Goal: Find specific page/section: Find specific page/section

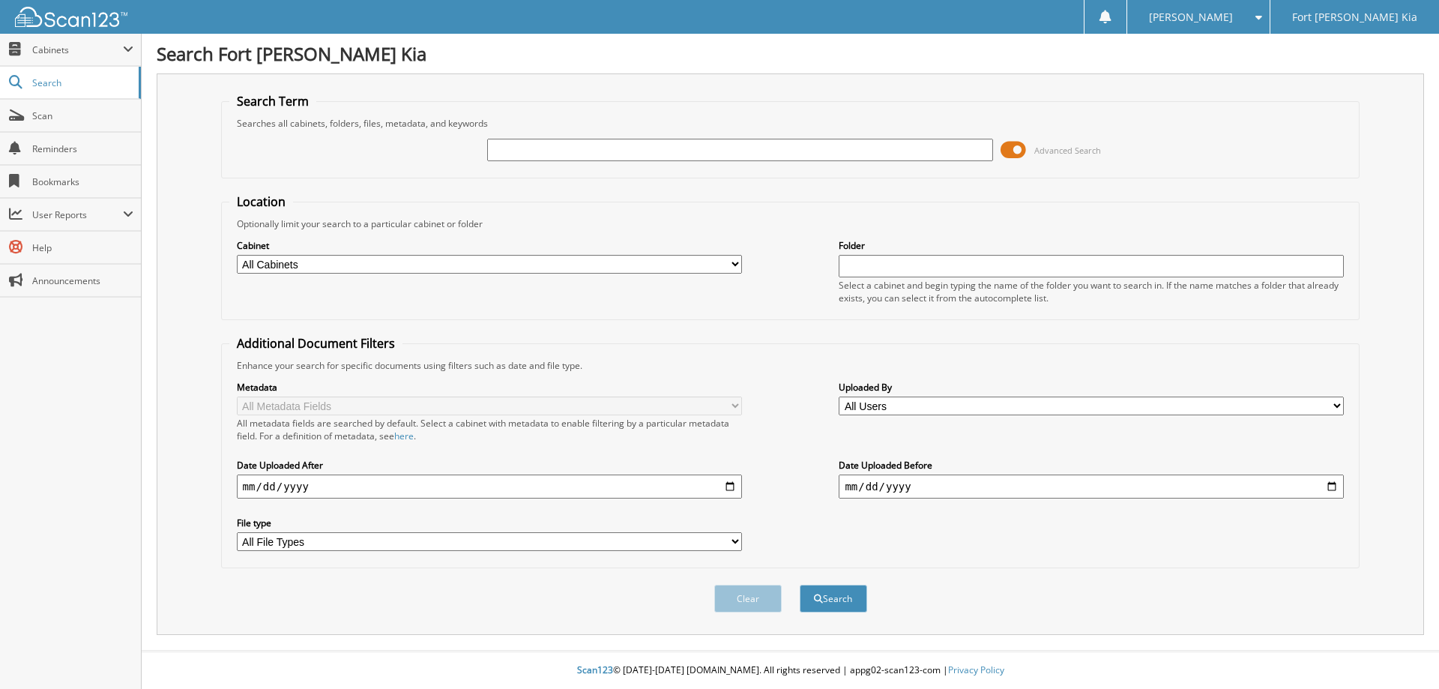
paste input "10685 NUCLA CT, COMMERCE CITY, CO, 80022"
type input "1"
type input "sn654359"
click at [800, 584] on button "Search" at bounding box center [833, 598] width 67 height 28
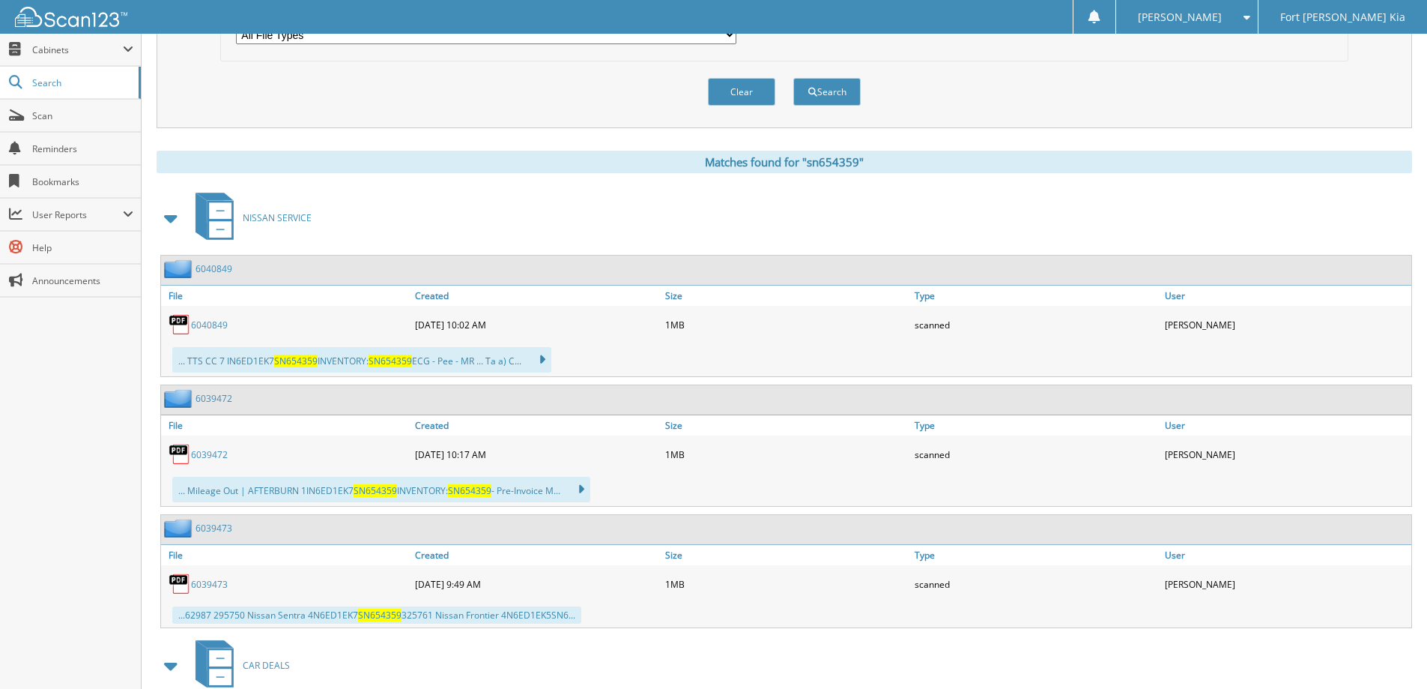
scroll to position [655, 0]
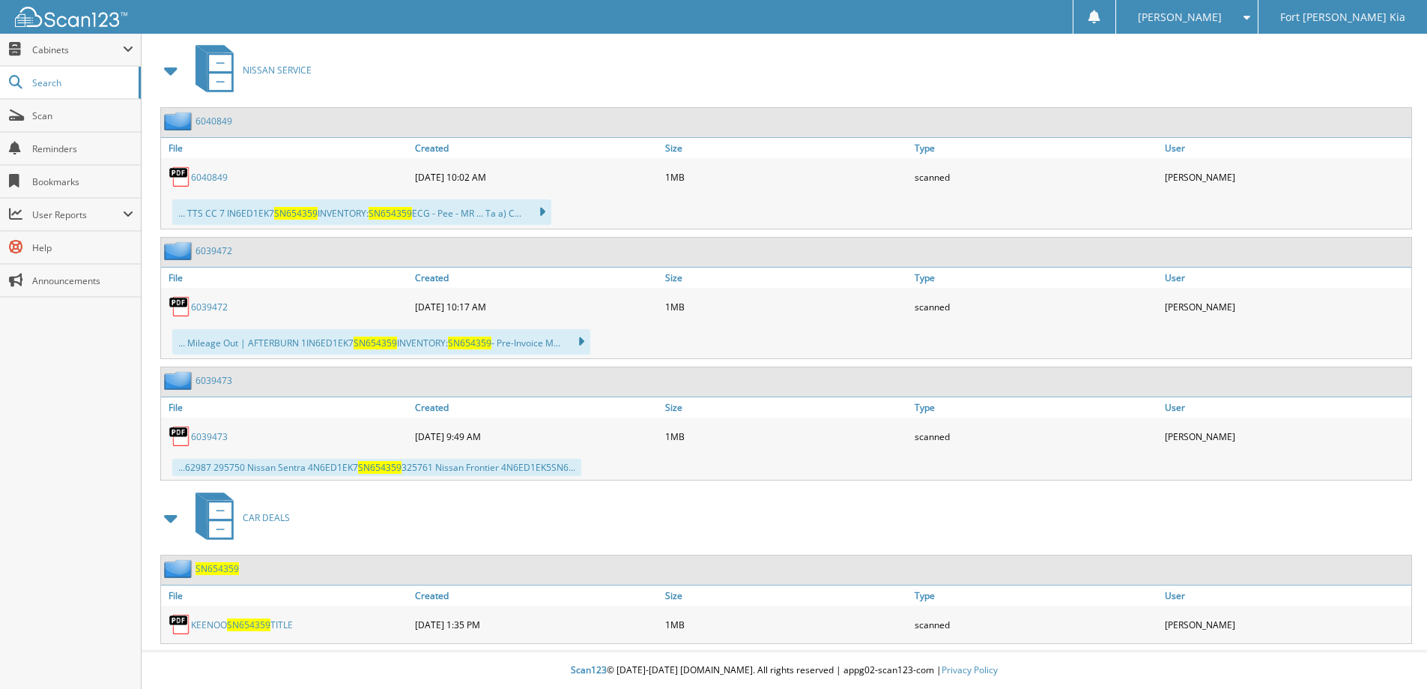
click at [218, 571] on span "SN654359" at bounding box center [217, 568] width 43 height 13
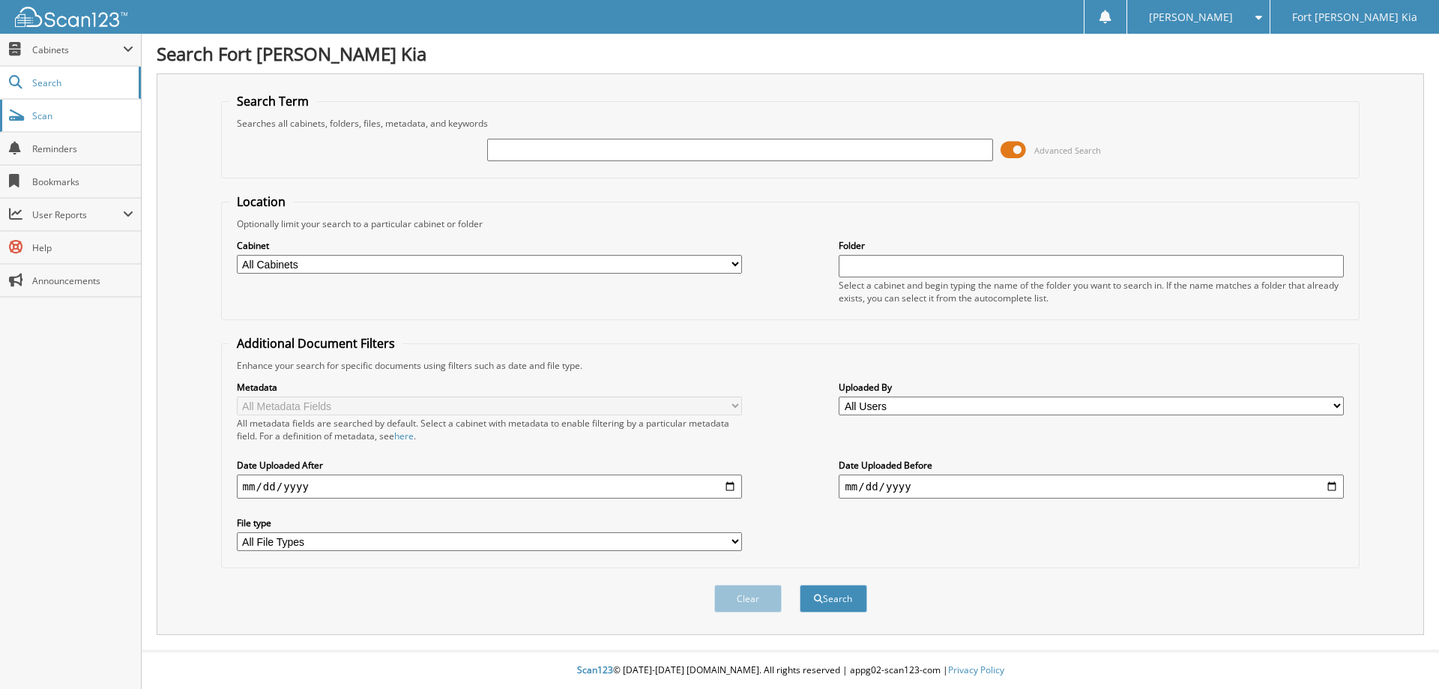
click at [38, 123] on link "Scan" at bounding box center [70, 116] width 141 height 32
type input "[STREET_ADDRESS]"
drag, startPoint x: 734, startPoint y: 152, endPoint x: 339, endPoint y: 207, distance: 399.4
click at [339, 207] on form "Search Term Searches all cabinets, folders, files, metadata, and keywords [STRE…" at bounding box center [790, 361] width 1139 height 536
type input "sn654359"
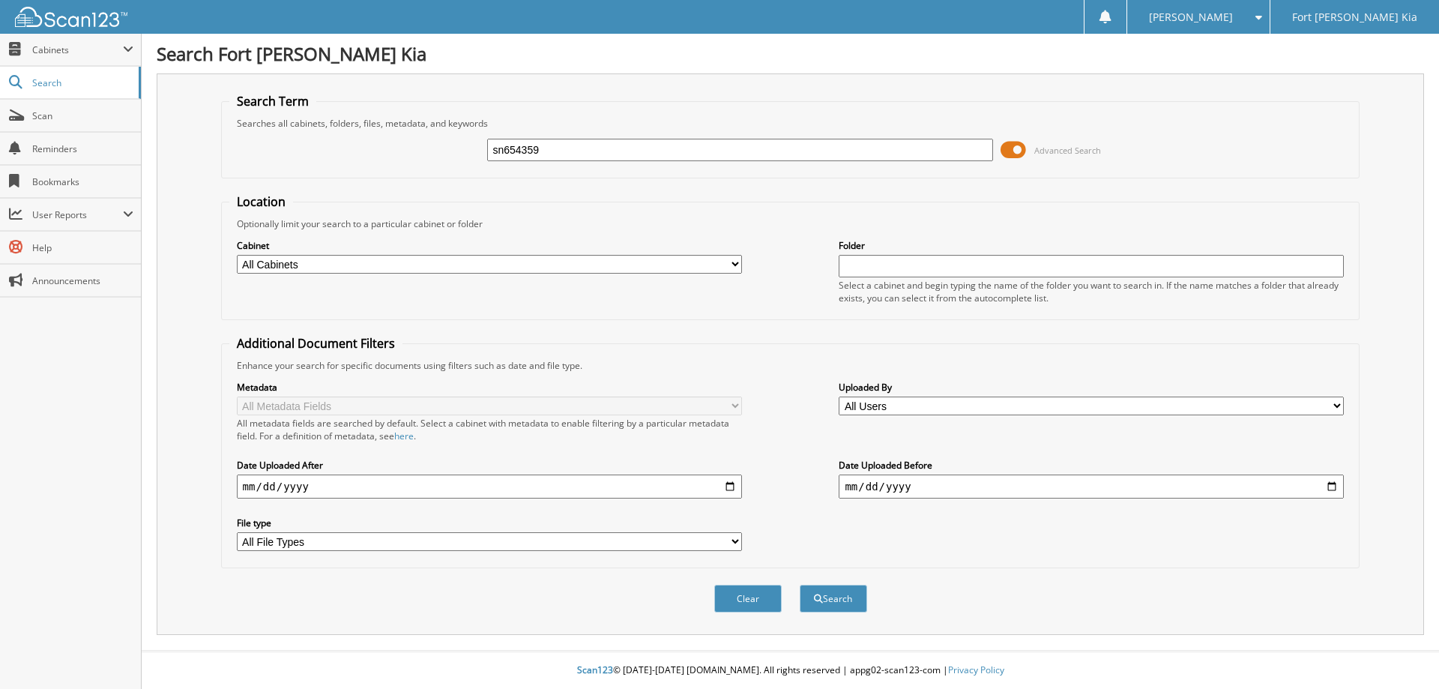
click at [800, 584] on button "Search" at bounding box center [833, 598] width 67 height 28
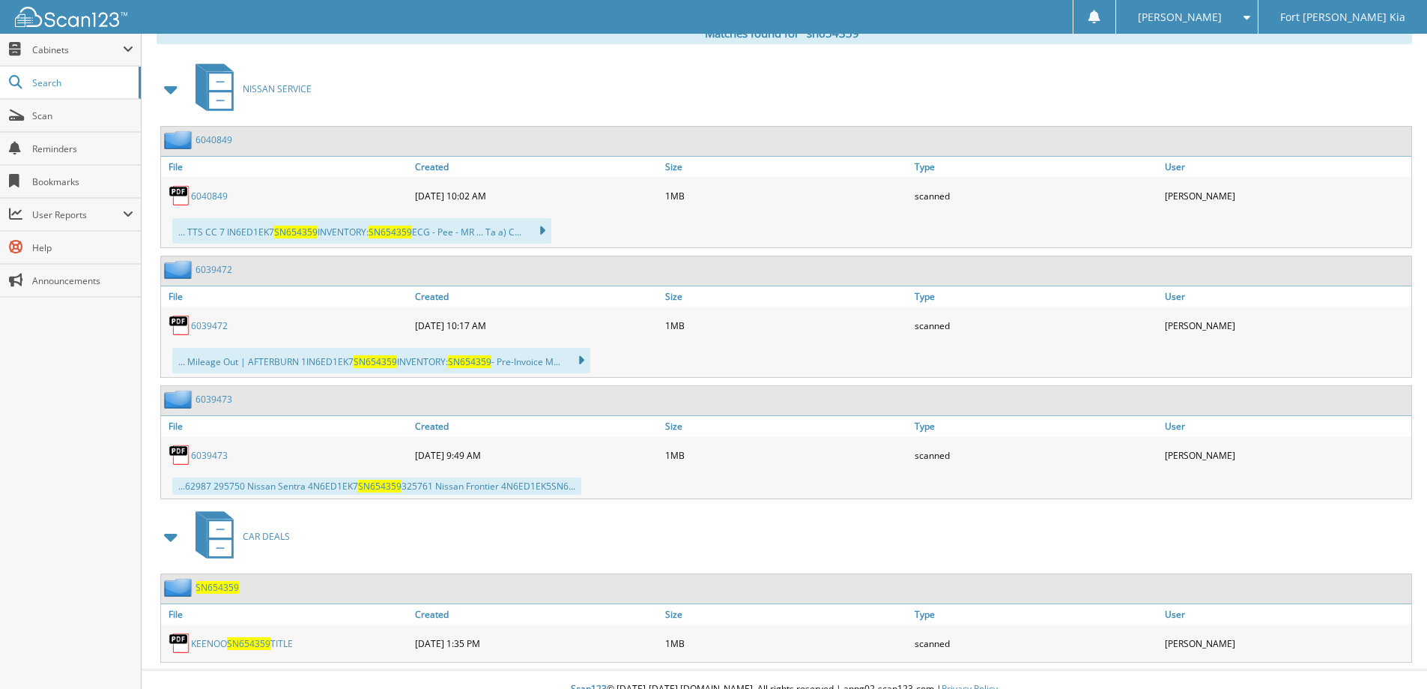
scroll to position [655, 0]
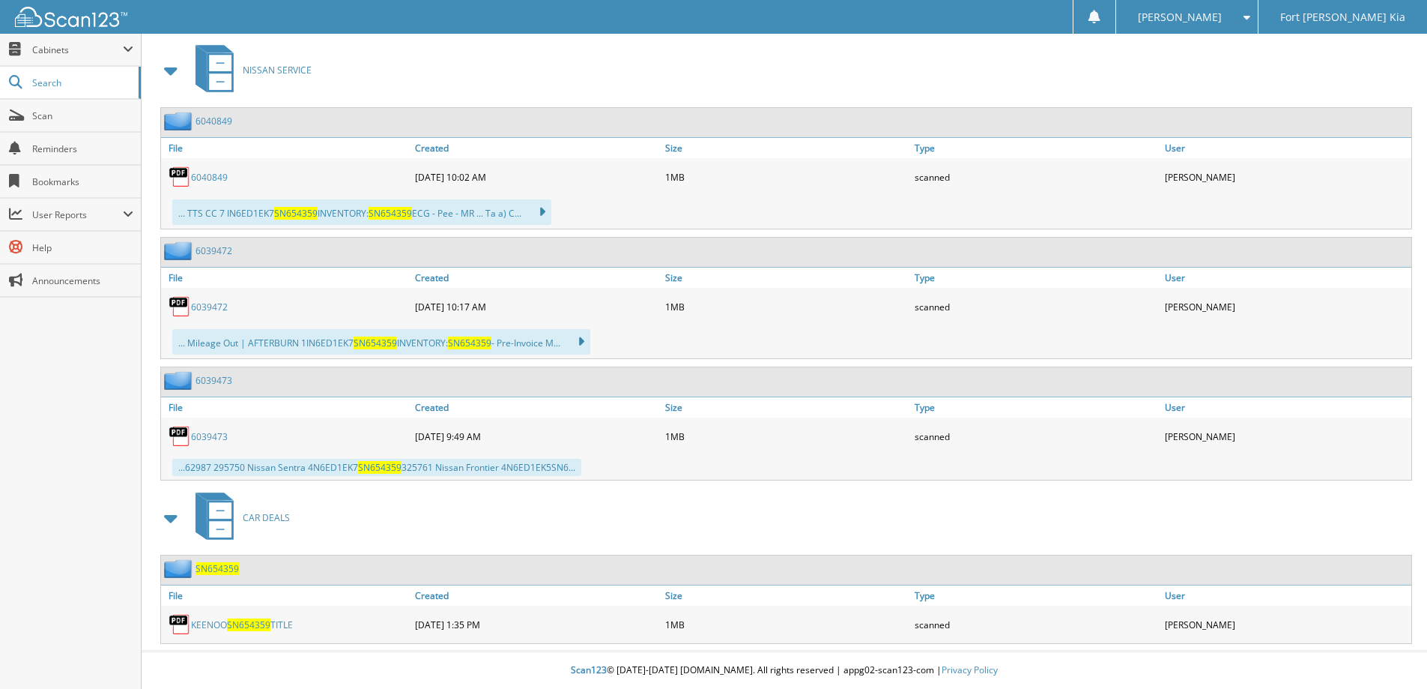
click at [218, 568] on span "SN654359" at bounding box center [217, 568] width 43 height 13
